Goal: Transaction & Acquisition: Purchase product/service

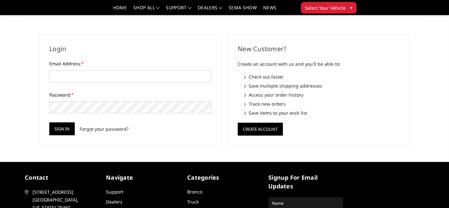
scroll to position [32, 0]
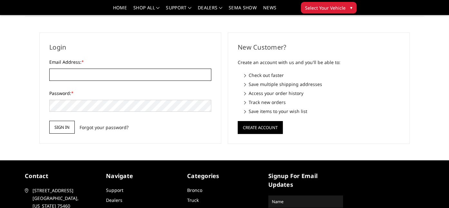
type input "[PERSON_NAME][EMAIL_ADDRESS][DOMAIN_NAME]"
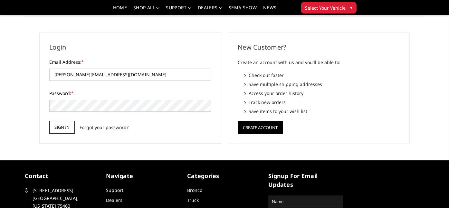
click at [67, 128] on input "Sign in" at bounding box center [61, 127] width 25 height 13
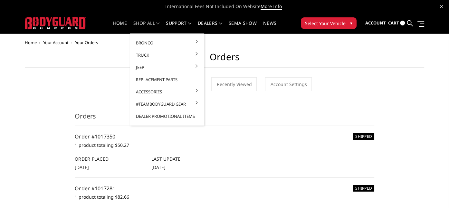
click at [141, 22] on link "shop all" at bounding box center [146, 27] width 26 height 13
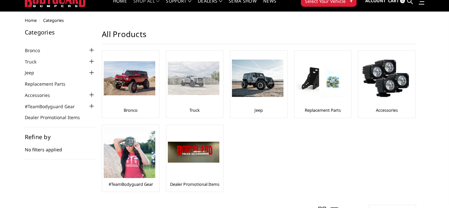
scroll to position [32, 0]
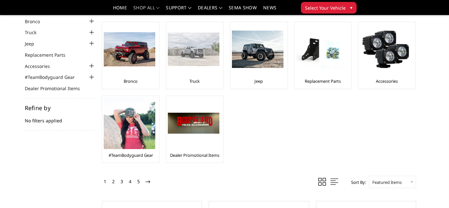
click at [195, 53] on img at bounding box center [194, 50] width 52 height 34
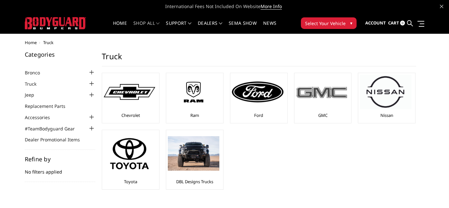
click at [318, 94] on img at bounding box center [322, 92] width 52 height 15
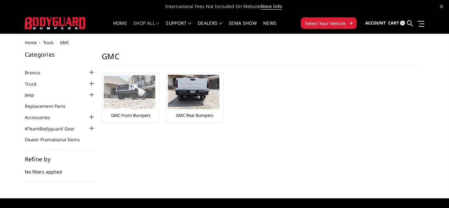
click at [118, 100] on img at bounding box center [130, 92] width 52 height 34
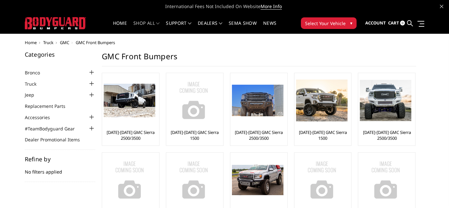
scroll to position [32, 0]
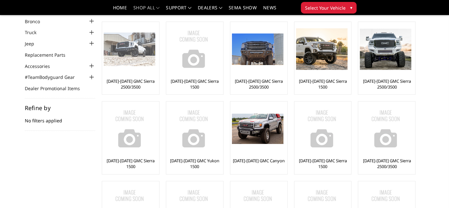
click at [134, 63] on img at bounding box center [130, 50] width 52 height 34
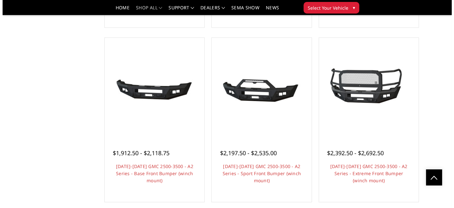
scroll to position [387, 0]
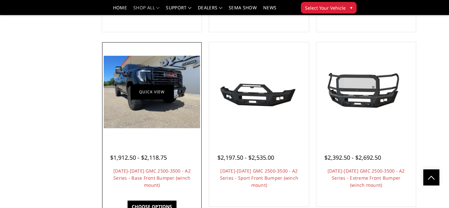
click at [161, 97] on link "Quick view" at bounding box center [152, 91] width 43 height 15
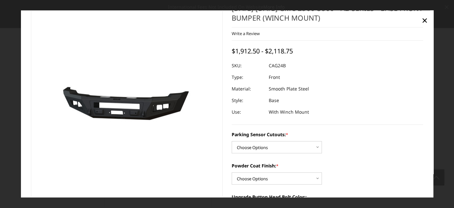
scroll to position [64, 0]
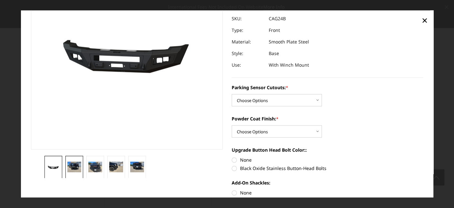
click at [72, 165] on img at bounding box center [74, 167] width 14 height 10
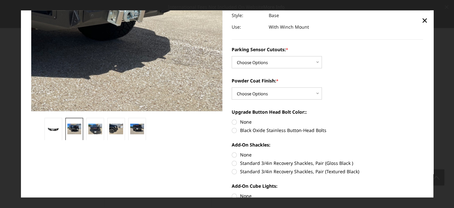
scroll to position [106, 0]
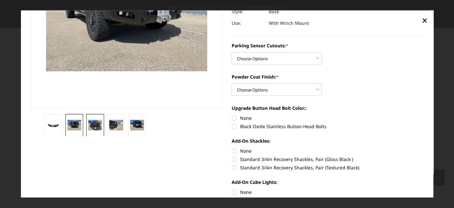
click at [95, 122] on img at bounding box center [95, 125] width 14 height 10
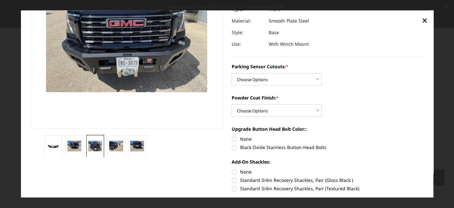
scroll to position [74, 0]
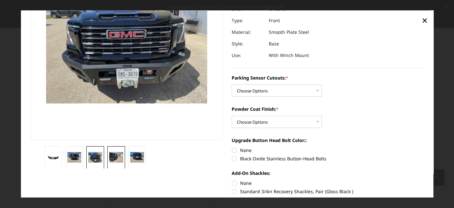
click at [113, 160] on img at bounding box center [116, 157] width 14 height 10
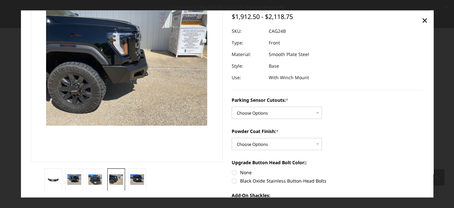
scroll to position [42, 0]
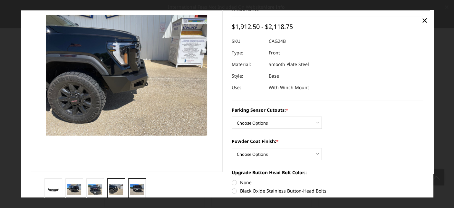
click at [139, 186] on img at bounding box center [137, 190] width 14 height 10
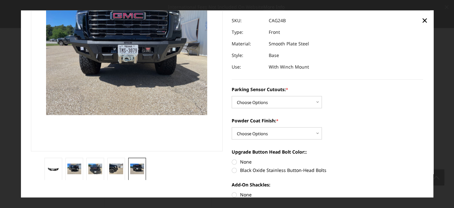
scroll to position [74, 0]
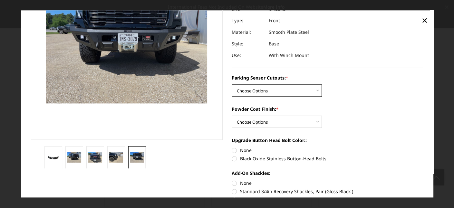
click at [251, 93] on select "Choose Options No - Without Parking Sensor Cutouts Yes - With Parking Sensor Cu…" at bounding box center [277, 91] width 90 height 12
select select "2157"
click at [232, 85] on select "Choose Options No - Without Parking Sensor Cutouts Yes - With Parking Sensor Cu…" at bounding box center [277, 91] width 90 height 12
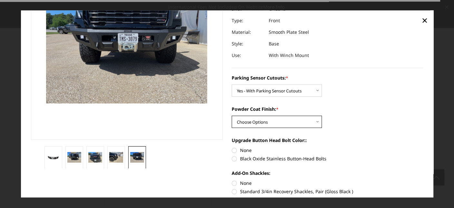
click at [244, 123] on select "Choose Options Bare Metal Textured Black Powder Coat" at bounding box center [277, 122] width 90 height 12
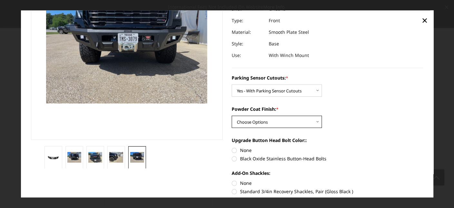
select select "2159"
click at [232, 116] on select "Choose Options Bare Metal Textured Black Powder Coat" at bounding box center [277, 122] width 90 height 12
click at [251, 156] on label "Black Oxide Stainless Button-Head Bolts" at bounding box center [328, 159] width 192 height 7
click at [423, 148] on input "Black Oxide Stainless Button-Head Bolts" at bounding box center [423, 147] width 0 height 0
radio input "true"
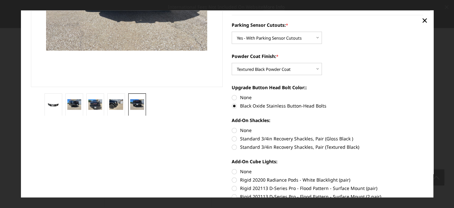
scroll to position [139, 0]
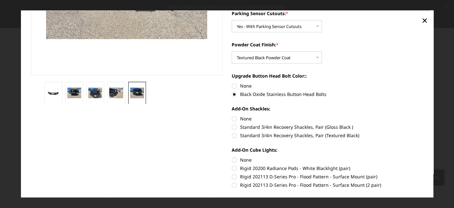
click at [235, 120] on label "None" at bounding box center [328, 119] width 192 height 7
click at [232, 116] on input "None" at bounding box center [232, 116] width 0 height 0
radio input "true"
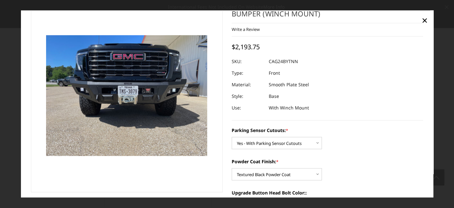
scroll to position [0, 0]
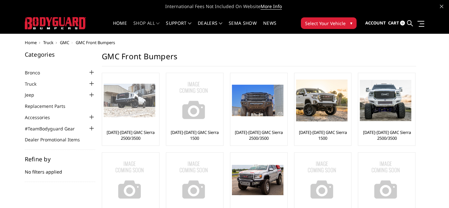
click at [132, 87] on img at bounding box center [130, 101] width 52 height 34
